Goal: Task Accomplishment & Management: Manage account settings

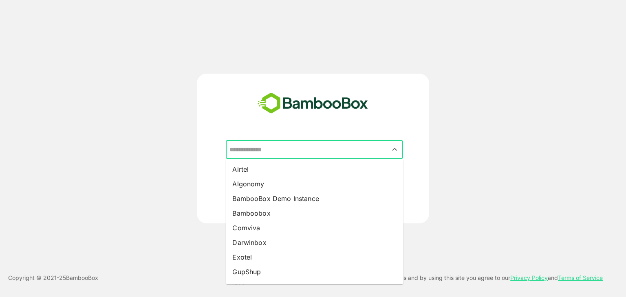
click at [319, 148] on input "text" at bounding box center [314, 149] width 174 height 15
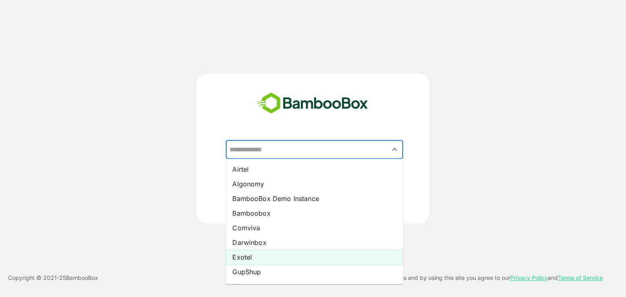
click at [283, 259] on li "Exotel" at bounding box center [314, 257] width 177 height 15
type input "******"
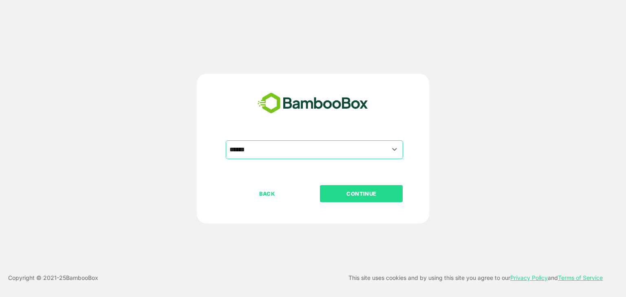
click at [388, 192] on p "CONTINUE" at bounding box center [361, 193] width 81 height 9
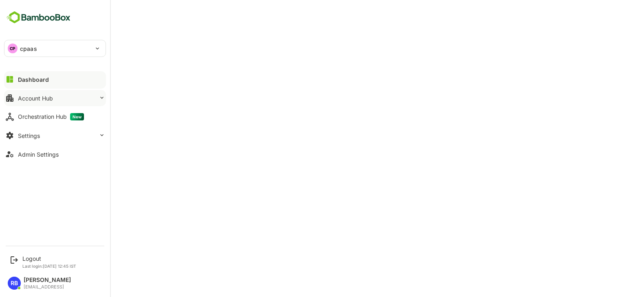
click at [44, 93] on button "Account Hub" at bounding box center [55, 98] width 102 height 16
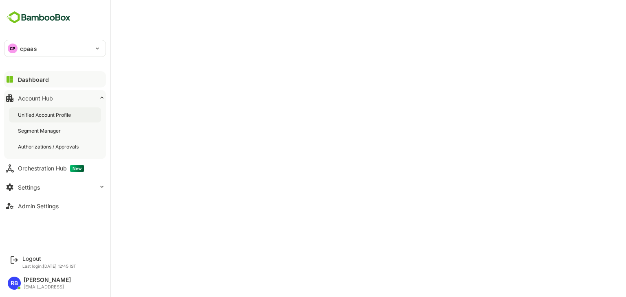
click at [46, 117] on div "Unified Account Profile" at bounding box center [45, 115] width 55 height 7
click at [40, 51] on div "CP cpaas" at bounding box center [49, 48] width 91 height 16
click at [39, 70] on li "EX exotel" at bounding box center [56, 71] width 102 height 18
click at [55, 78] on button "Dashboard" at bounding box center [55, 79] width 102 height 16
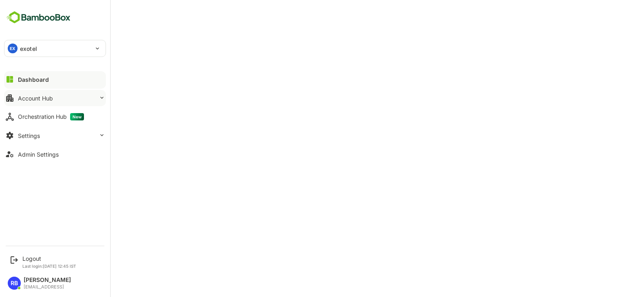
click at [75, 93] on button "Account Hub" at bounding box center [55, 98] width 102 height 16
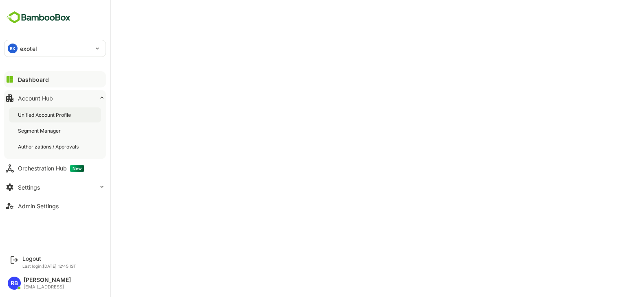
click at [63, 110] on div "Unified Account Profile" at bounding box center [55, 115] width 92 height 15
click at [47, 79] on button "Dashboard" at bounding box center [55, 79] width 102 height 16
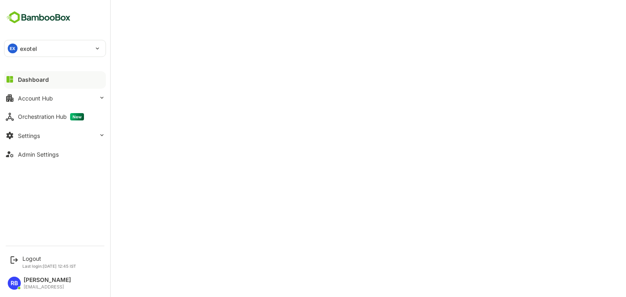
click at [39, 46] on div "EX exotel" at bounding box center [49, 48] width 91 height 16
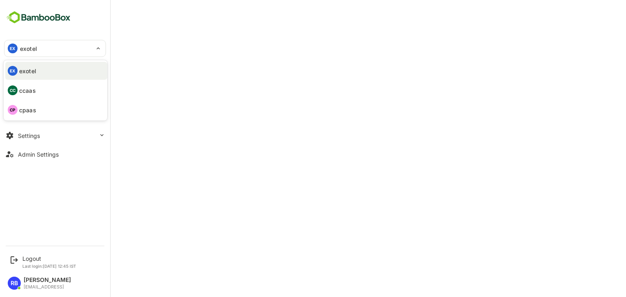
click at [37, 88] on li "CC ccaas" at bounding box center [56, 90] width 102 height 18
type input "*****"
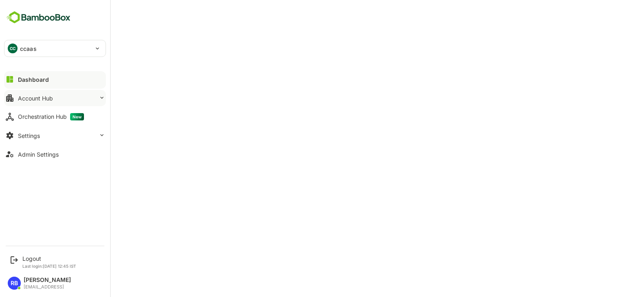
click at [45, 95] on div "Account Hub" at bounding box center [35, 98] width 35 height 7
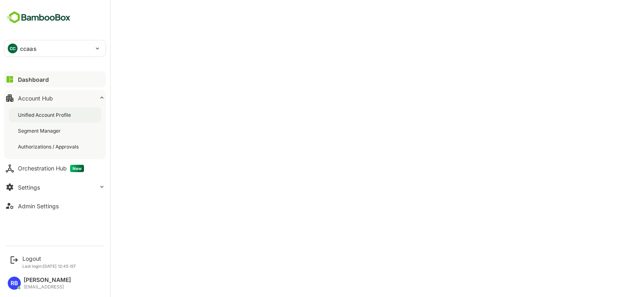
click at [46, 114] on div "Unified Account Profile" at bounding box center [45, 115] width 55 height 7
click at [17, 46] on div "CC" at bounding box center [13, 49] width 10 height 10
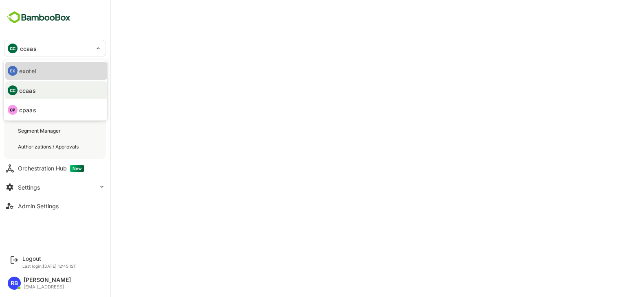
click at [30, 73] on p "exotel" at bounding box center [27, 71] width 17 height 9
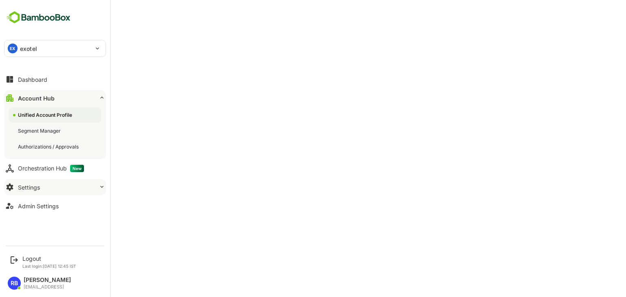
click at [54, 183] on button "Settings" at bounding box center [55, 187] width 102 height 16
click at [35, 187] on div "Settings" at bounding box center [29, 187] width 22 height 7
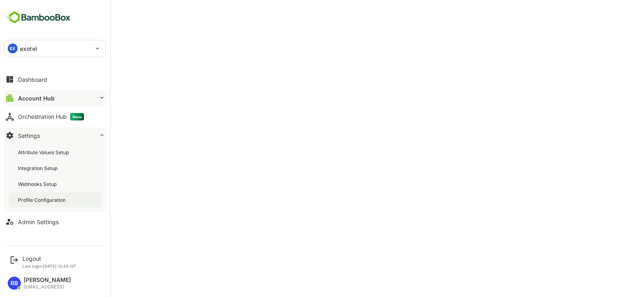
click at [54, 196] on div "Profile Configuration" at bounding box center [55, 200] width 92 height 15
